Goal: Transaction & Acquisition: Purchase product/service

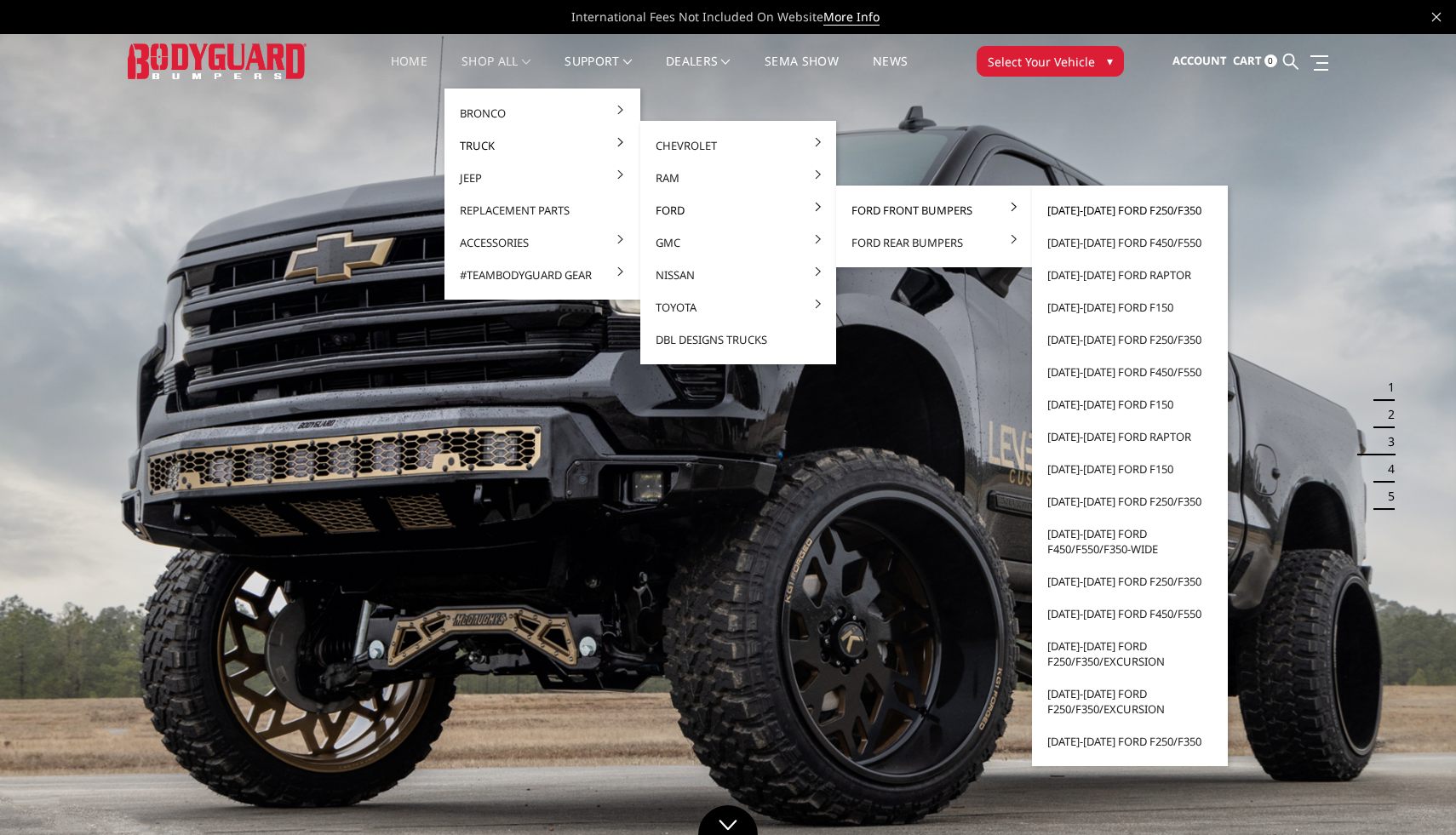
click at [1096, 215] on link "[DATE]-[DATE] Ford F250/F350" at bounding box center [1130, 210] width 182 height 33
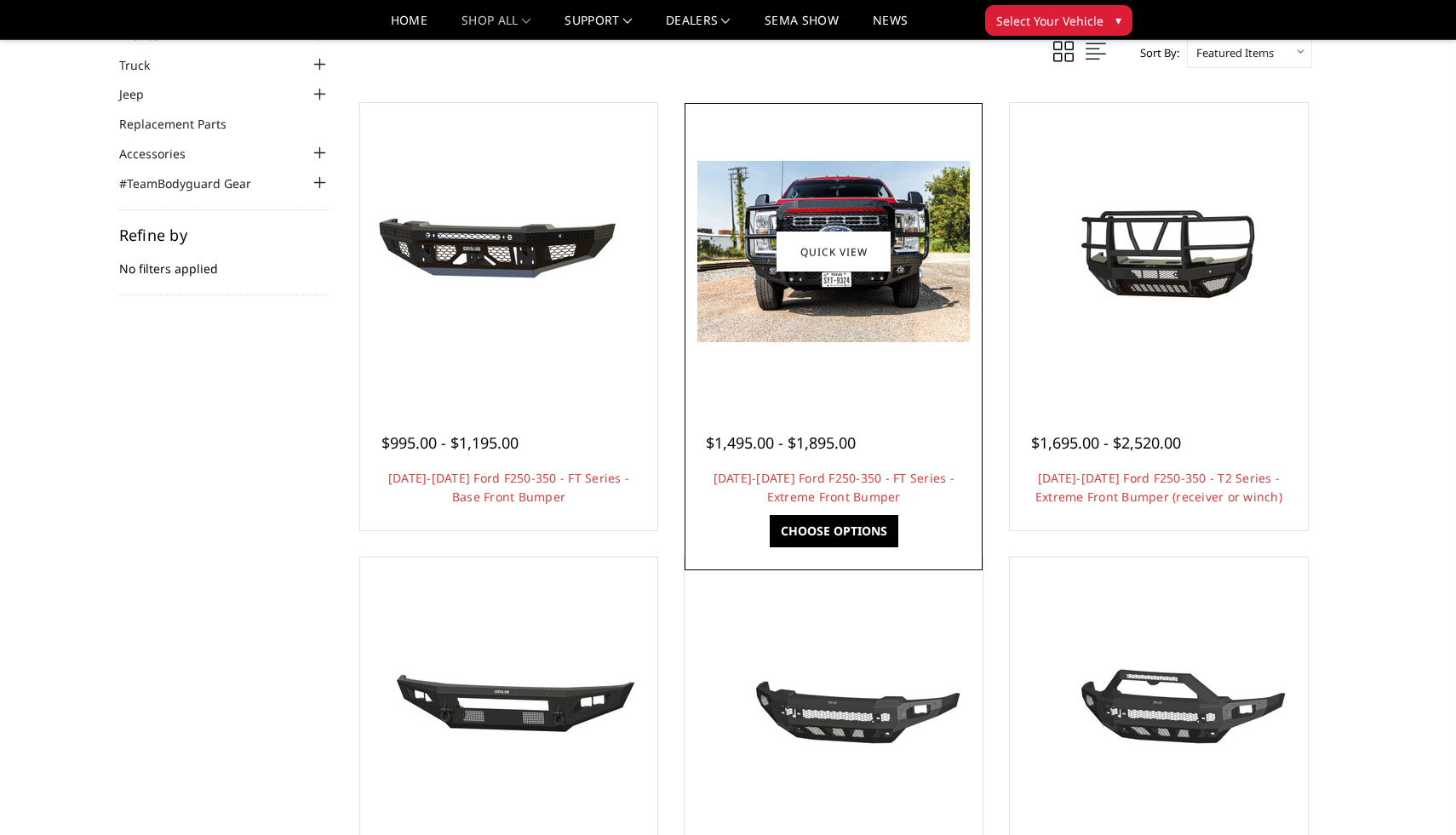
scroll to position [106, 0]
click at [801, 415] on div at bounding box center [833, 423] width 256 height 18
click at [814, 310] on img at bounding box center [833, 252] width 272 height 181
